Goal: Find specific page/section: Find specific page/section

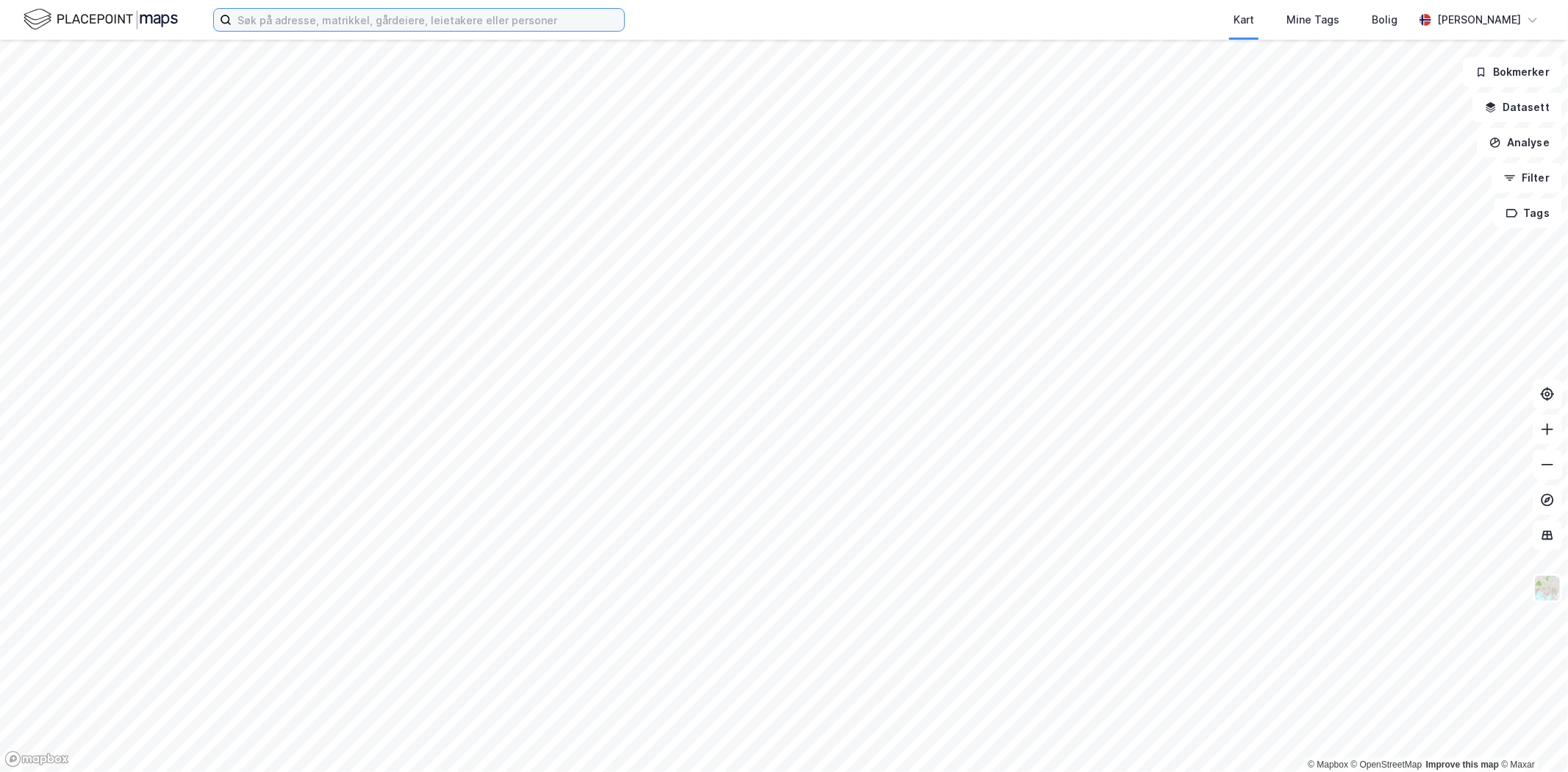
click at [277, 21] on input at bounding box center [427, 20] width 392 height 22
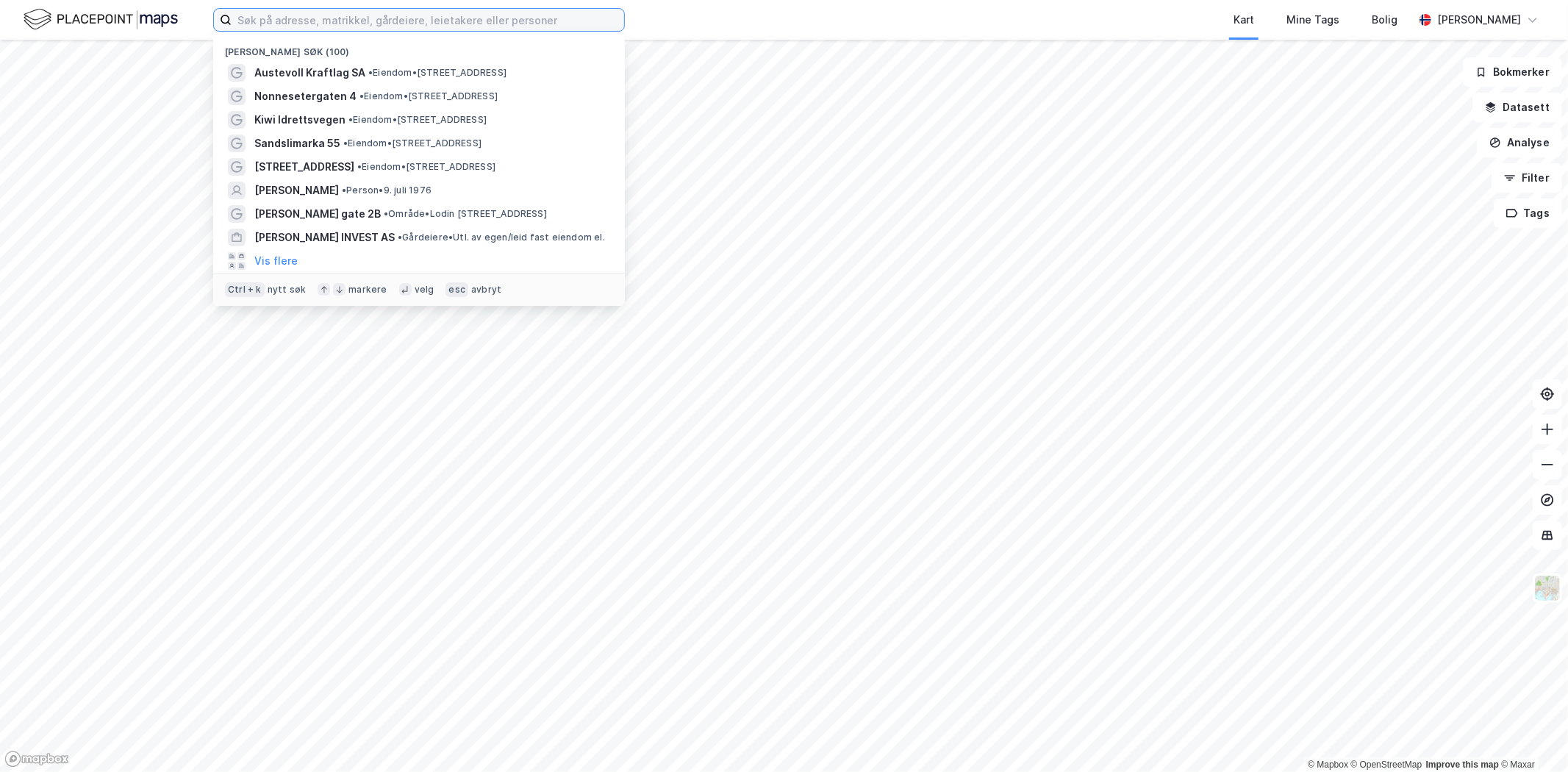
type input "S"
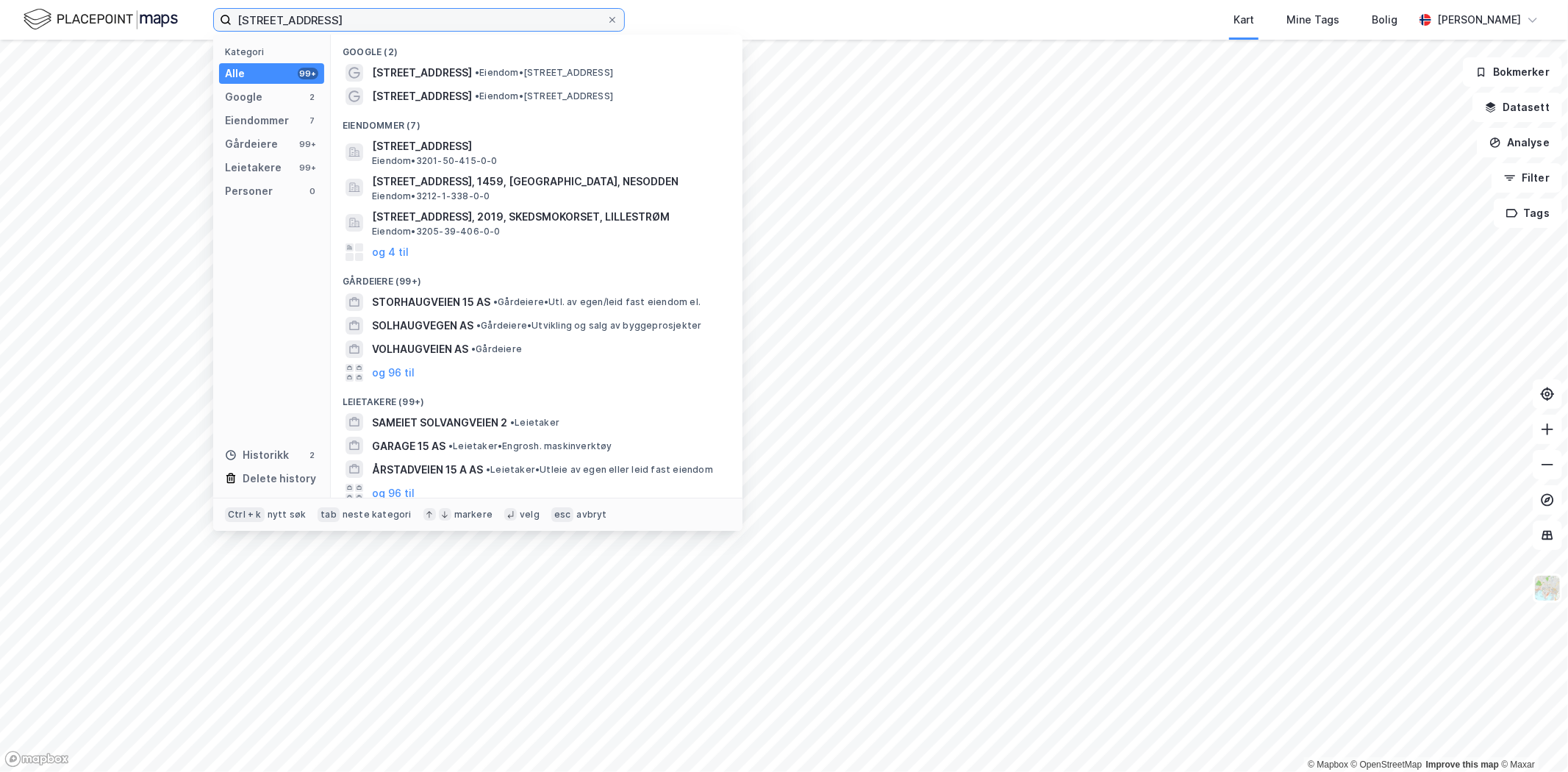
type input "[STREET_ADDRESS]"
click at [486, 97] on span "• Eiendom • [STREET_ADDRESS]" at bounding box center [543, 97] width 138 height 12
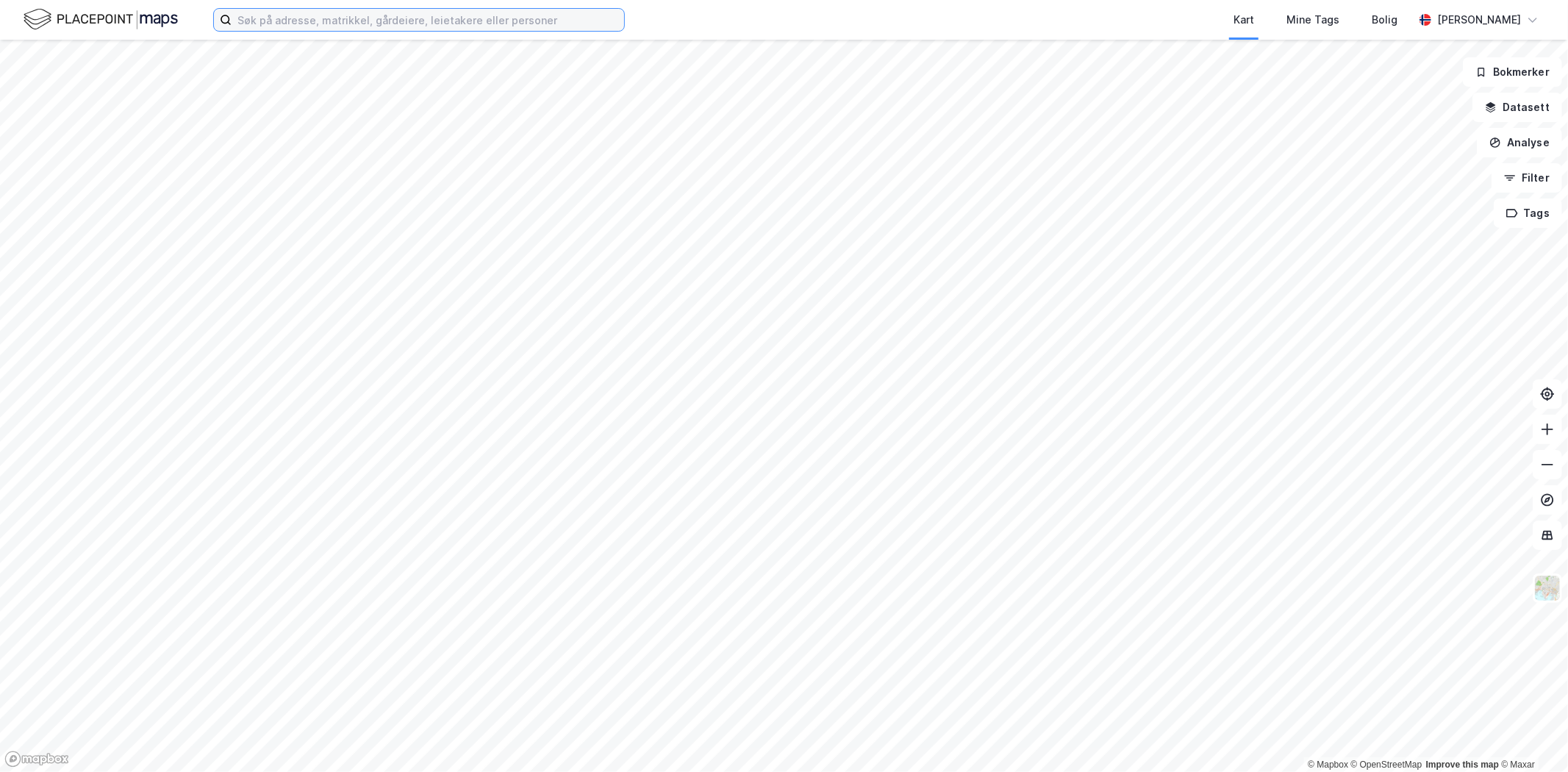
click at [236, 17] on input at bounding box center [427, 20] width 392 height 22
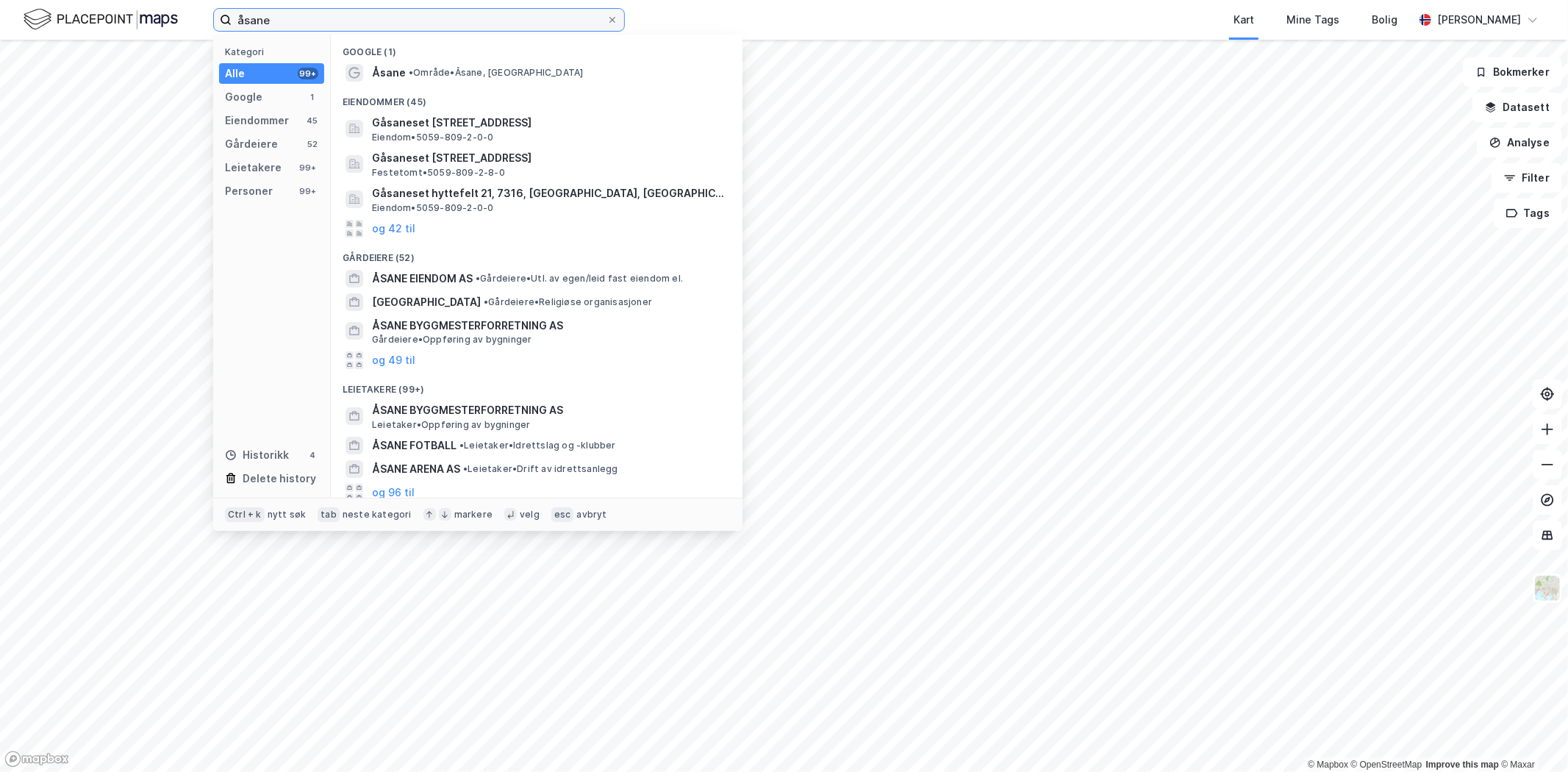
type input "åsane"
click at [458, 77] on span "• Område • Åsane, Bergen" at bounding box center [495, 73] width 174 height 12
